Goal: Book appointment/travel/reservation

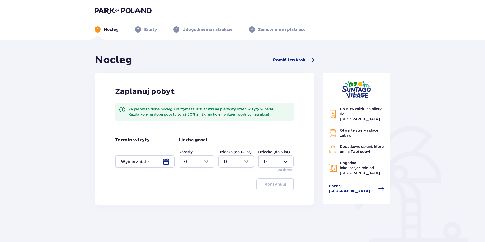
click at [166, 160] on div at bounding box center [144, 161] width 59 height 12
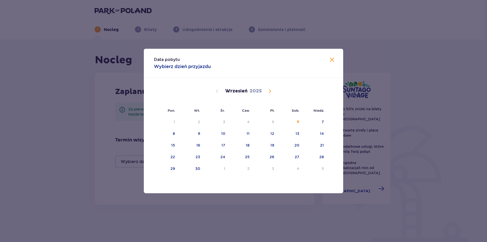
click at [269, 92] on span "Calendar" at bounding box center [270, 91] width 6 height 6
click at [293, 134] on div "11" at bounding box center [290, 133] width 25 height 11
click at [55, 145] on div "Data pobytu Wybierz dzień przyjazdu Pon. Wt. Śr. Czw. Pt. Sob. [GEOGRAPHIC_DATA…" at bounding box center [243, 121] width 487 height 242
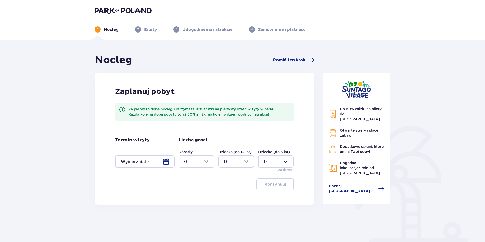
click at [192, 159] on div at bounding box center [196, 161] width 36 height 12
click at [186, 186] on div "1" at bounding box center [196, 188] width 25 height 6
type input "1"
click at [159, 162] on div at bounding box center [144, 161] width 59 height 12
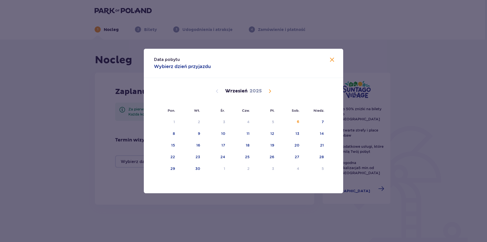
click at [270, 92] on span "Calendar" at bounding box center [270, 91] width 6 height 6
click at [289, 133] on div "11" at bounding box center [290, 133] width 25 height 11
click at [307, 134] on div "12" at bounding box center [315, 133] width 25 height 11
type input "[DATE] - [DATE]"
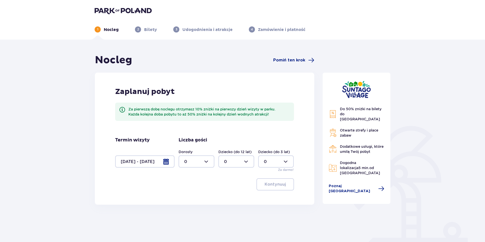
click at [209, 162] on div at bounding box center [196, 161] width 36 height 12
click at [193, 186] on div "1" at bounding box center [196, 188] width 25 height 6
type input "1"
click at [280, 183] on p "Kontynuuj" at bounding box center [274, 184] width 21 height 6
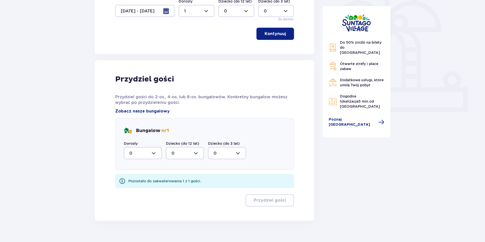
scroll to position [159, 0]
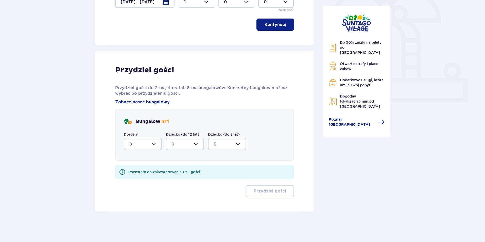
click at [149, 145] on div at bounding box center [143, 144] width 38 height 12
click at [131, 170] on div "1" at bounding box center [142, 170] width 27 height 6
type input "1"
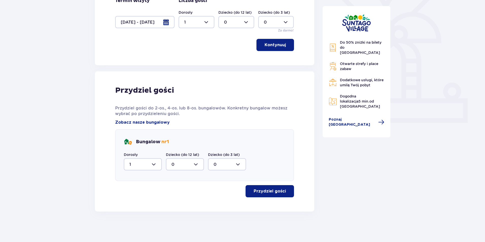
click at [260, 193] on p "Przydziel gości" at bounding box center [270, 191] width 32 height 6
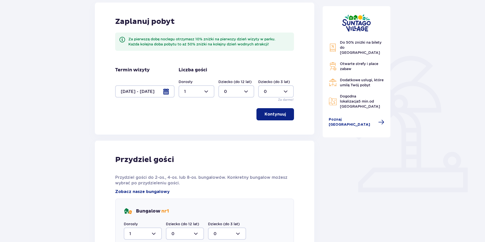
scroll to position [46, 0]
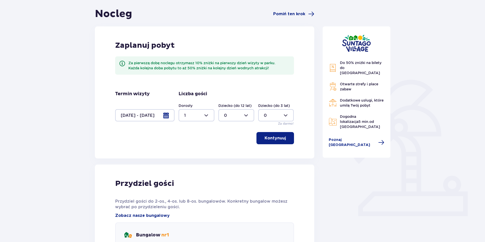
click at [197, 113] on div at bounding box center [196, 115] width 36 height 12
click at [185, 159] on span "3" at bounding box center [196, 162] width 35 height 11
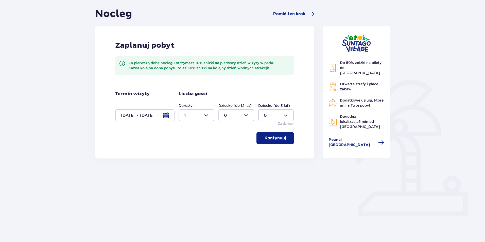
type input "3"
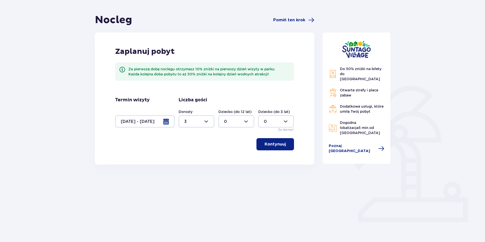
click at [286, 144] on span "button" at bounding box center [287, 144] width 6 height 6
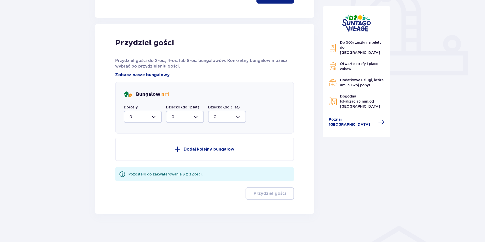
scroll to position [189, 0]
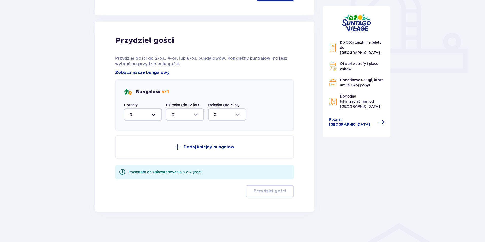
click at [157, 115] on div at bounding box center [143, 114] width 38 height 12
click at [139, 160] on div "3" at bounding box center [142, 162] width 27 height 6
type input "3"
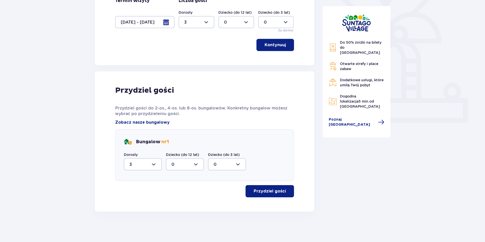
click at [262, 191] on p "Przydziel gości" at bounding box center [270, 191] width 32 height 6
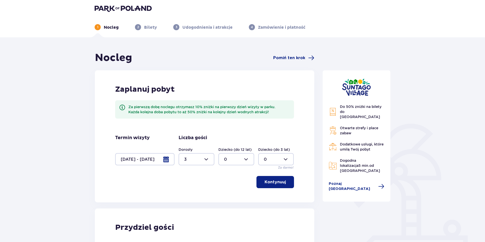
scroll to position [0, 0]
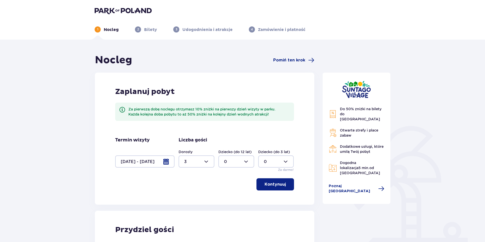
click at [157, 163] on div at bounding box center [144, 161] width 59 height 12
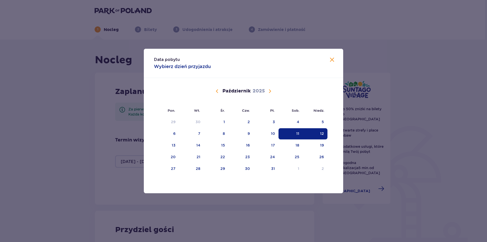
click at [289, 136] on div "11" at bounding box center [290, 133] width 25 height 11
click at [318, 134] on div "12" at bounding box center [315, 133] width 25 height 11
click at [291, 131] on div "11" at bounding box center [290, 133] width 25 height 11
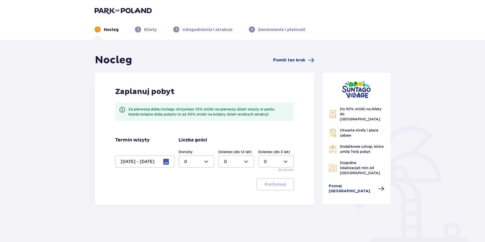
click at [195, 162] on div at bounding box center [196, 161] width 36 height 12
click at [186, 207] on p "3" at bounding box center [185, 209] width 3 height 6
type input "3"
click at [238, 159] on div at bounding box center [236, 161] width 36 height 12
click at [225, 185] on p "1" at bounding box center [225, 188] width 2 height 6
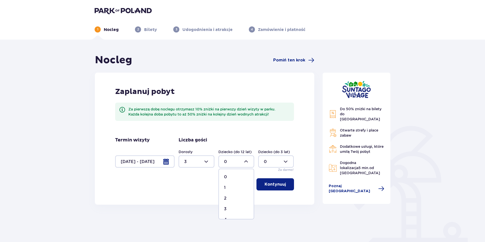
type input "1"
click at [204, 187] on div "Kontynuuj" at bounding box center [204, 184] width 179 height 12
click at [194, 163] on div at bounding box center [196, 161] width 36 height 12
click at [185, 198] on p "2" at bounding box center [185, 198] width 3 height 6
type input "2"
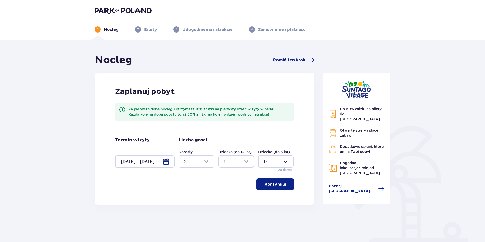
drag, startPoint x: 172, startPoint y: 191, endPoint x: 188, endPoint y: 148, distance: 46.3
click at [171, 191] on div "Zaplanuj pobyt Za pierwszą dobę noclegu otrzymasz 10% zniżki na pierwszy dzień …" at bounding box center [204, 139] width 219 height 132
click at [275, 185] on p "Kontynuuj" at bounding box center [274, 184] width 21 height 6
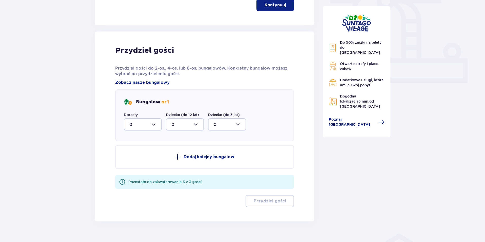
scroll to position [189, 0]
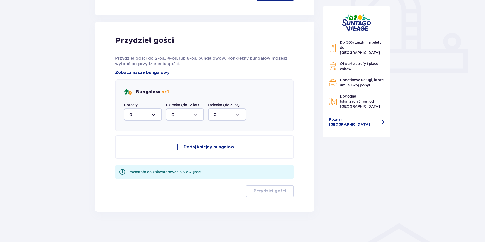
click at [154, 114] on div at bounding box center [143, 114] width 38 height 12
click at [136, 152] on div "2" at bounding box center [142, 151] width 27 height 6
type input "2"
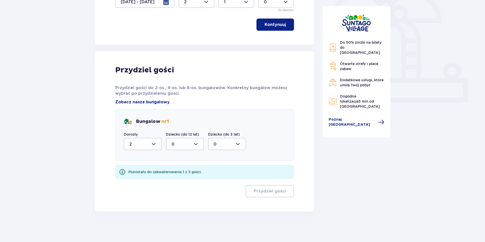
scroll to position [159, 0]
click at [178, 142] on div at bounding box center [185, 144] width 38 height 12
click at [174, 168] on div "1" at bounding box center [184, 170] width 27 height 6
type input "1"
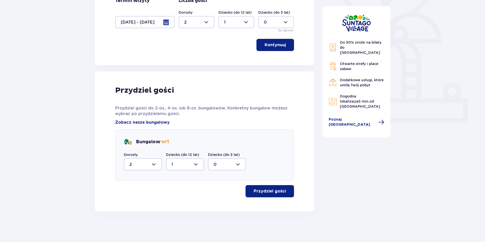
click at [270, 191] on p "Przydziel gości" at bounding box center [270, 191] width 32 height 6
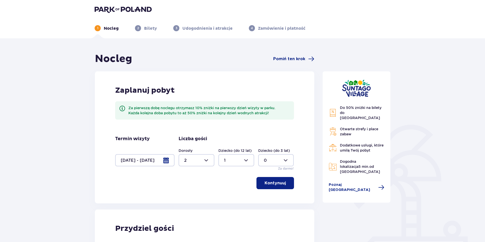
scroll to position [0, 0]
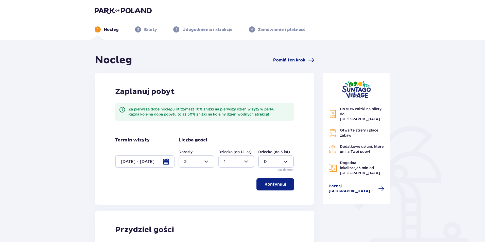
click at [146, 30] on p "Bilety" at bounding box center [150, 30] width 13 height 6
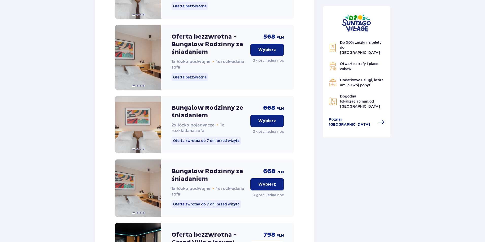
scroll to position [837, 0]
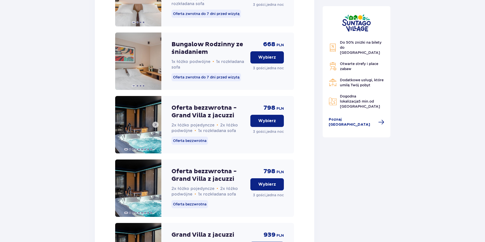
click at [156, 127] on span at bounding box center [155, 124] width 4 height 4
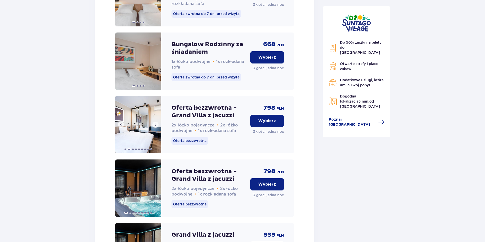
click at [156, 127] on span at bounding box center [155, 124] width 4 height 4
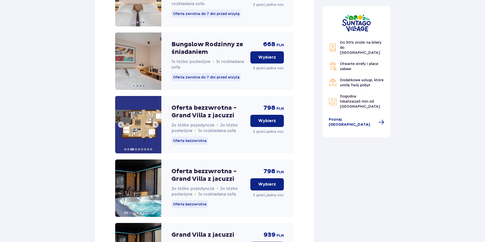
click at [156, 127] on span at bounding box center [155, 124] width 4 height 4
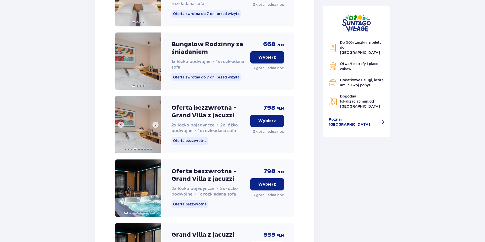
click at [156, 127] on span at bounding box center [155, 124] width 4 height 4
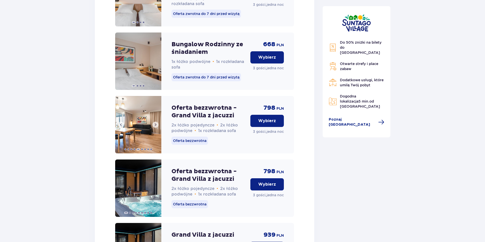
click at [156, 127] on span at bounding box center [155, 124] width 4 height 4
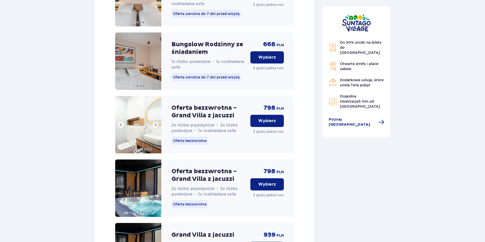
click at [156, 127] on span at bounding box center [155, 124] width 4 height 4
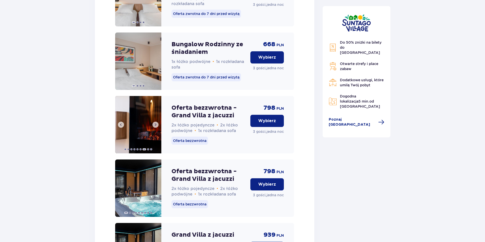
click at [156, 127] on span at bounding box center [155, 124] width 4 height 4
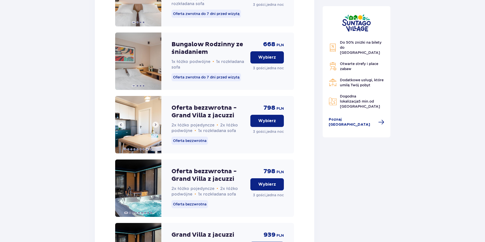
click at [157, 127] on span at bounding box center [155, 124] width 4 height 4
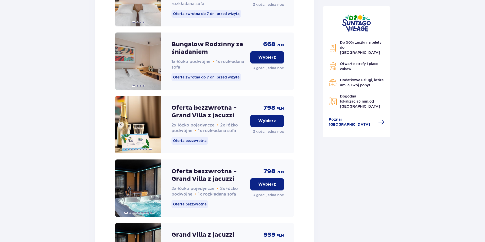
click at [157, 130] on img at bounding box center [138, 124] width 46 height 57
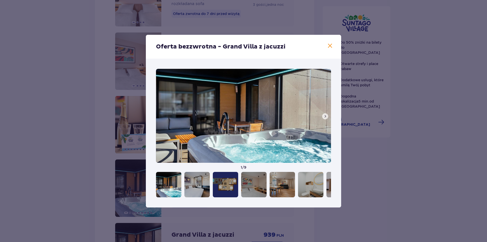
click at [81, 133] on div "Oferta bezzwrotna - Grand Villa z jacuzzi 1 / 9" at bounding box center [243, 121] width 487 height 242
